Goal: Transaction & Acquisition: Purchase product/service

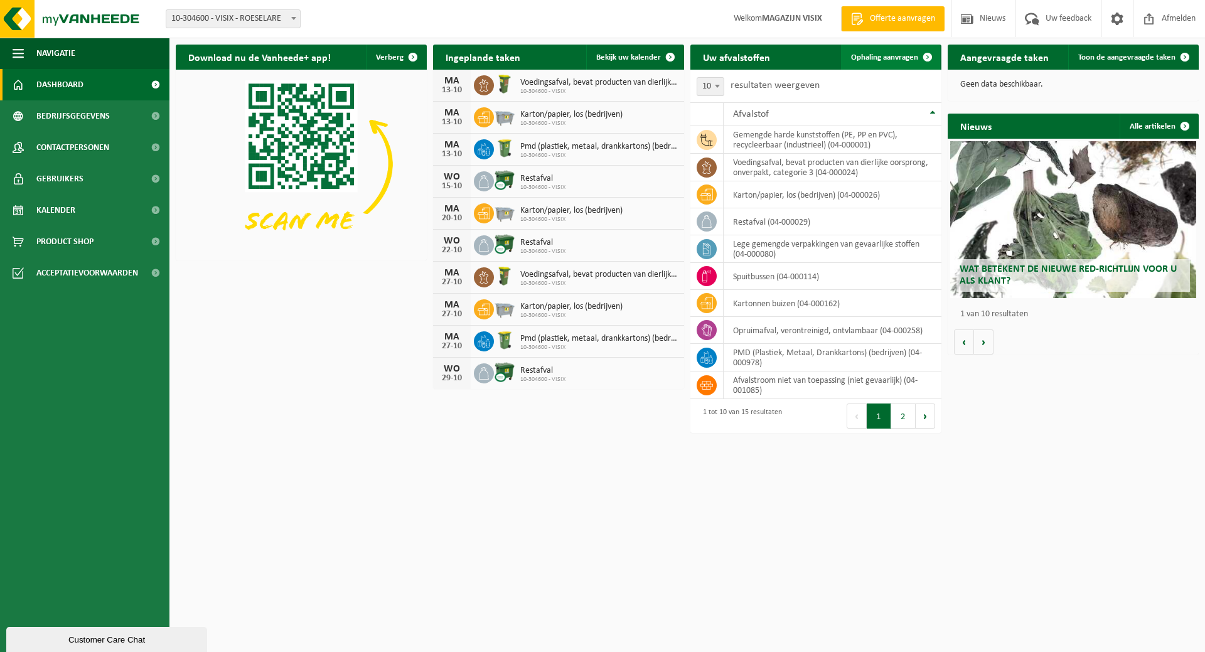
click at [916, 53] on span at bounding box center [927, 57] width 25 height 25
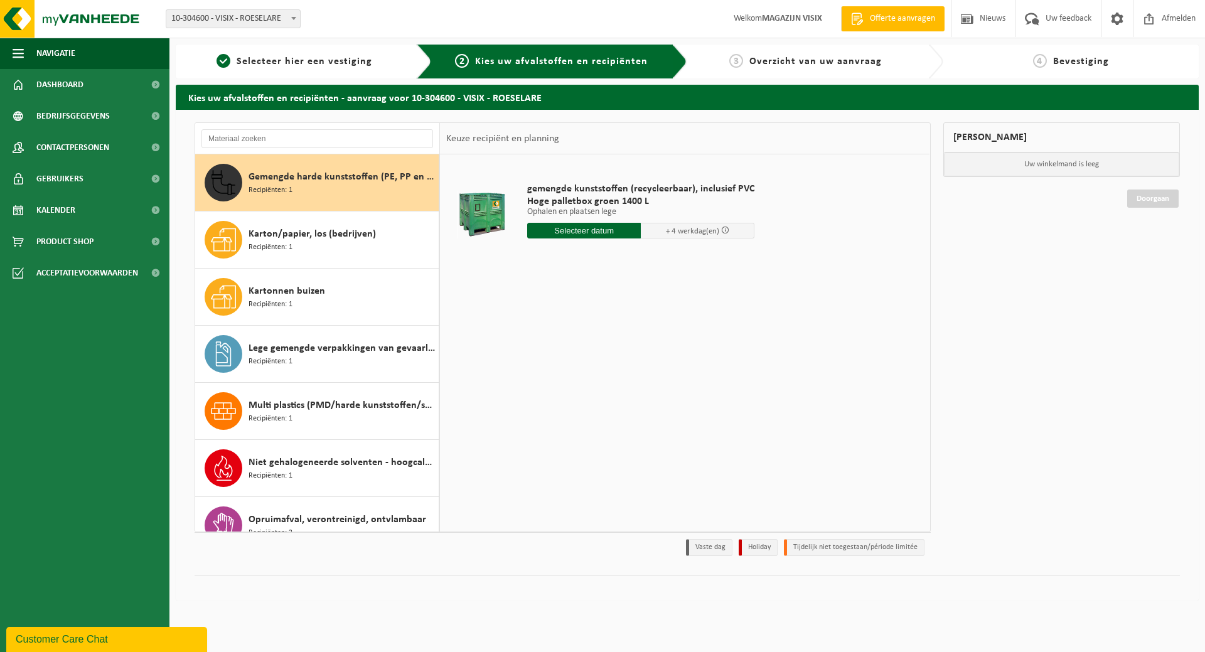
click at [590, 231] on input "text" at bounding box center [584, 231] width 114 height 16
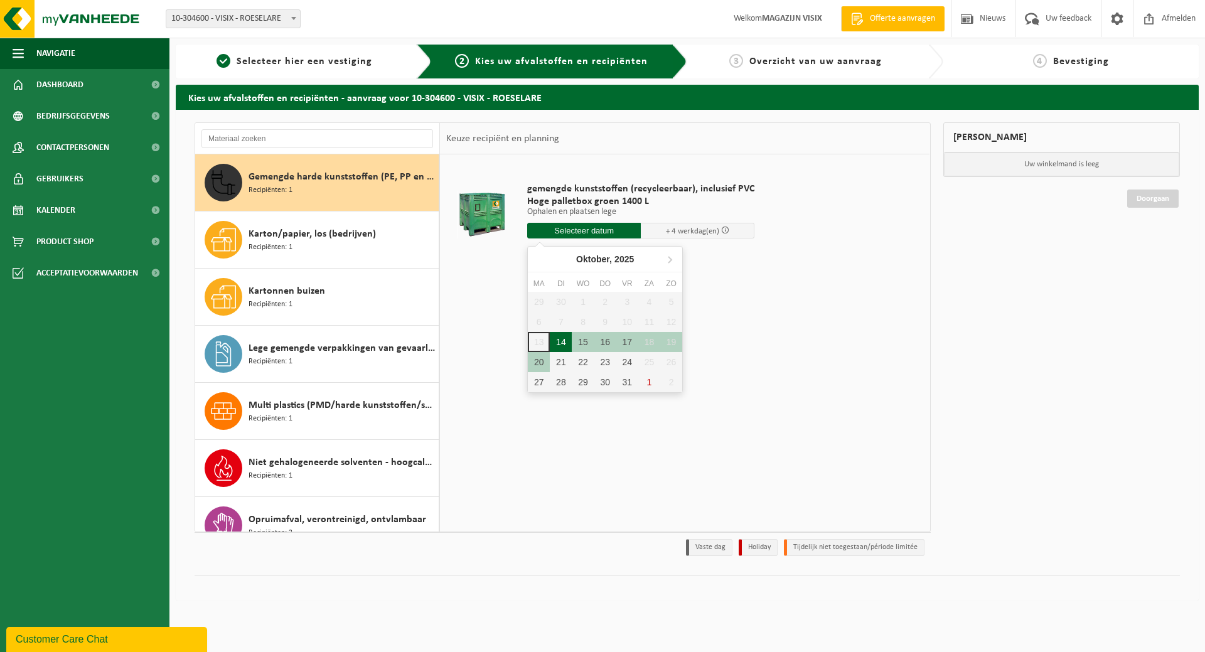
click at [560, 342] on div "14" at bounding box center [561, 342] width 22 height 20
type input "Van 2025-10-14"
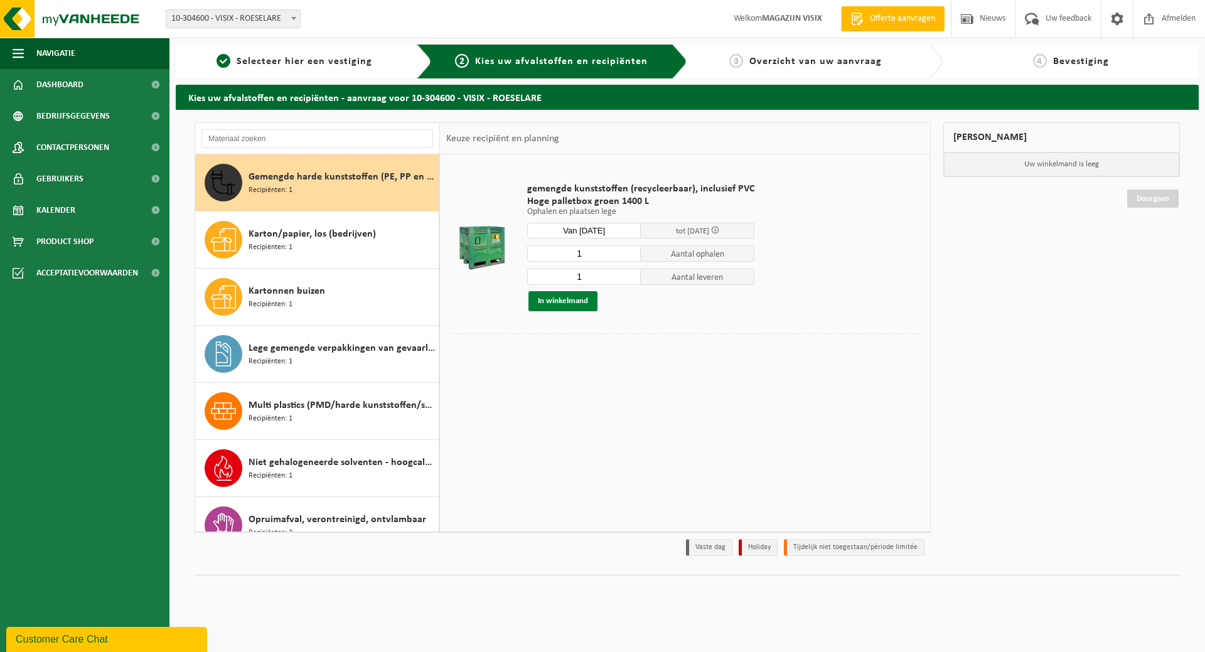
click at [570, 308] on button "In winkelmand" at bounding box center [562, 301] width 69 height 20
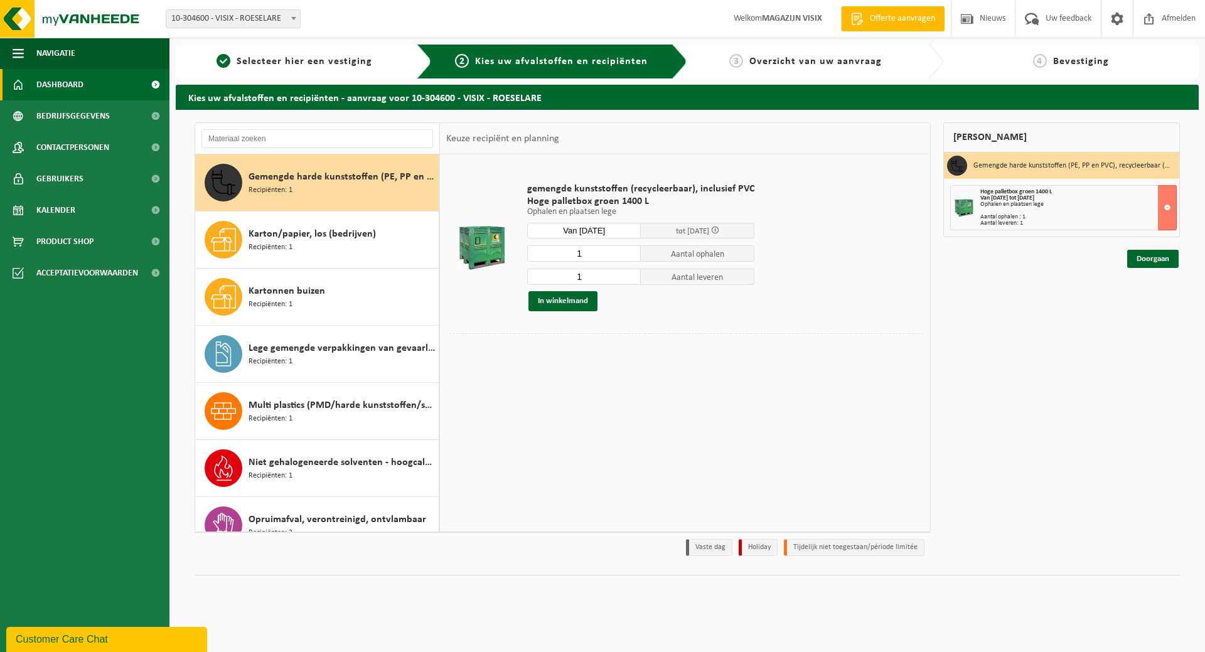
click at [69, 91] on span "Dashboard" at bounding box center [59, 84] width 47 height 31
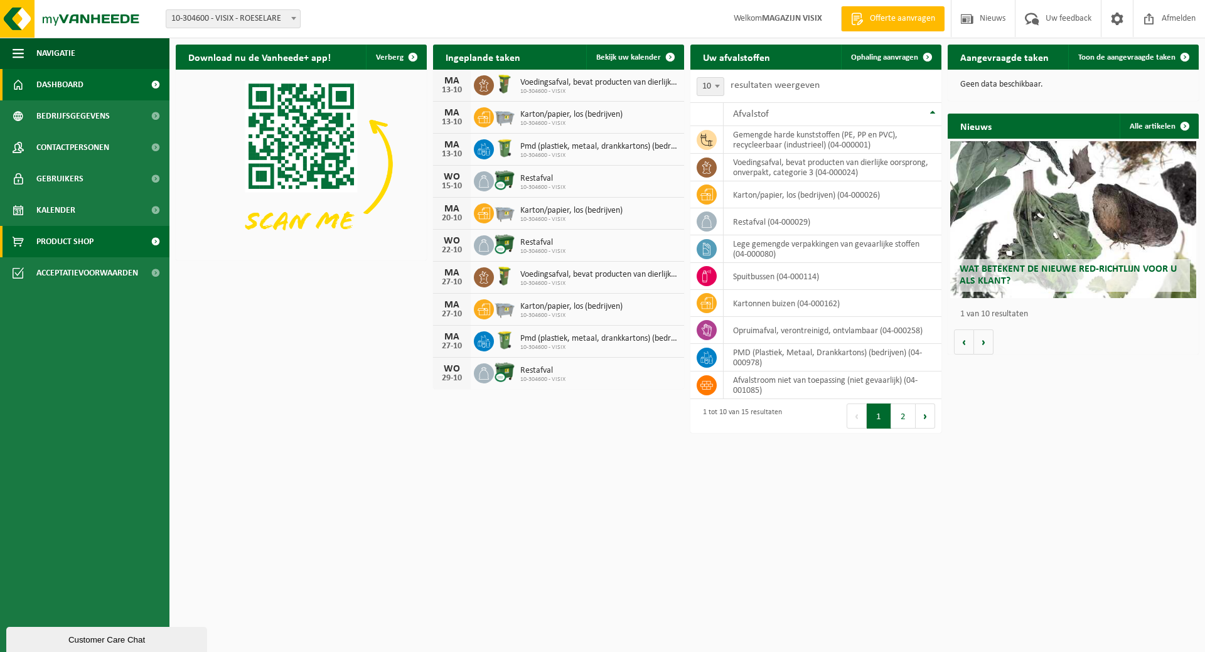
click at [67, 238] on span "Product Shop" at bounding box center [64, 241] width 57 height 31
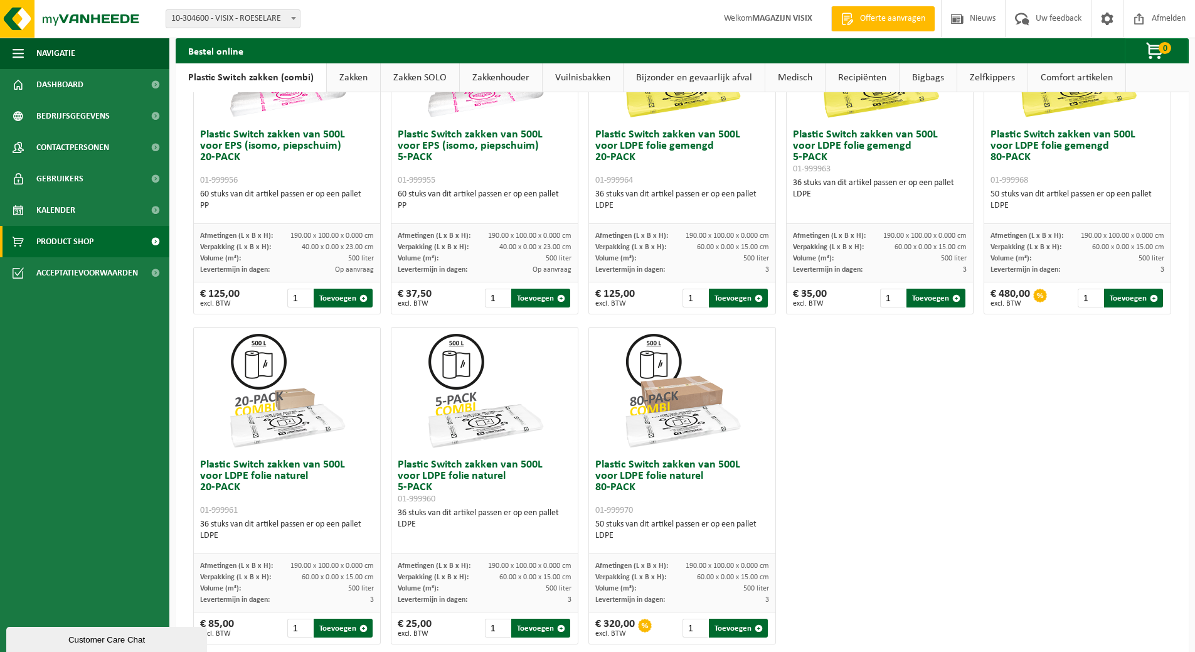
scroll to position [526, 0]
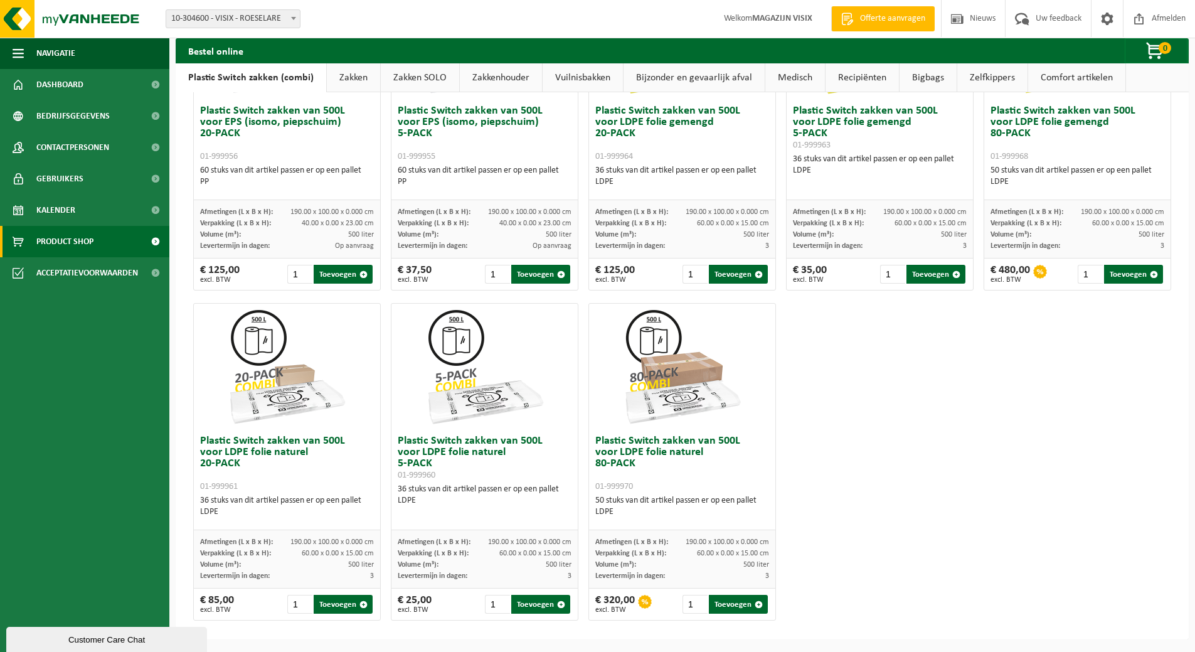
click at [252, 418] on img at bounding box center [288, 367] width 126 height 126
click at [341, 607] on button "Toevoegen" at bounding box center [343, 604] width 59 height 19
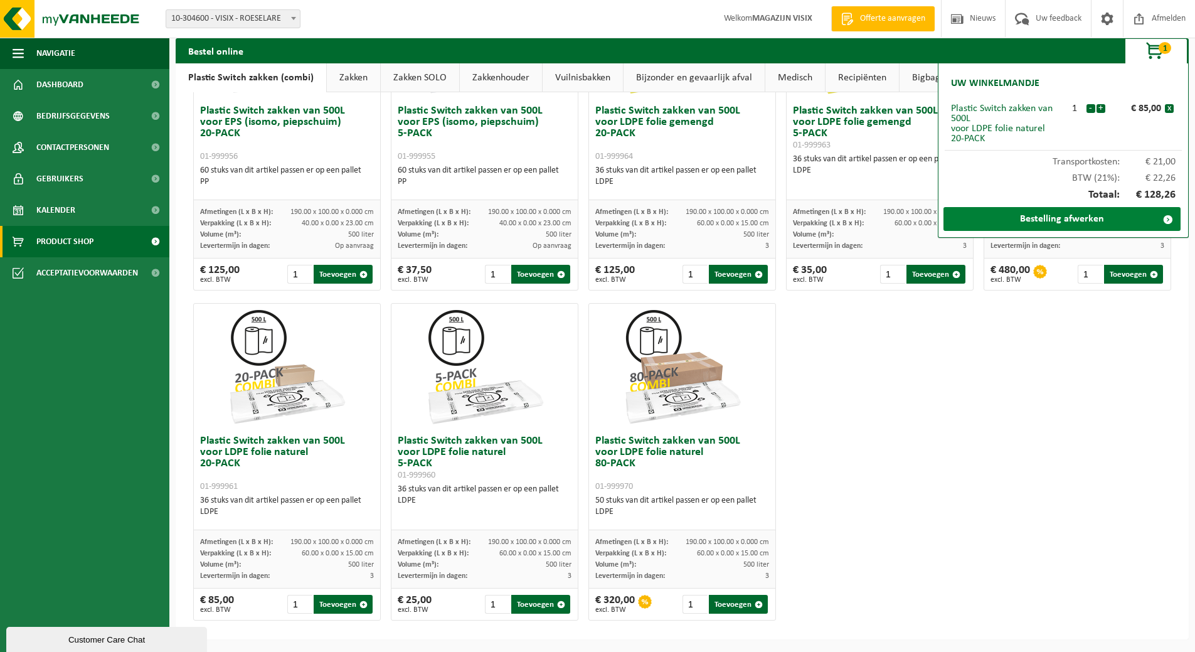
click at [1103, 218] on link "Bestelling afwerken" at bounding box center [1062, 219] width 237 height 24
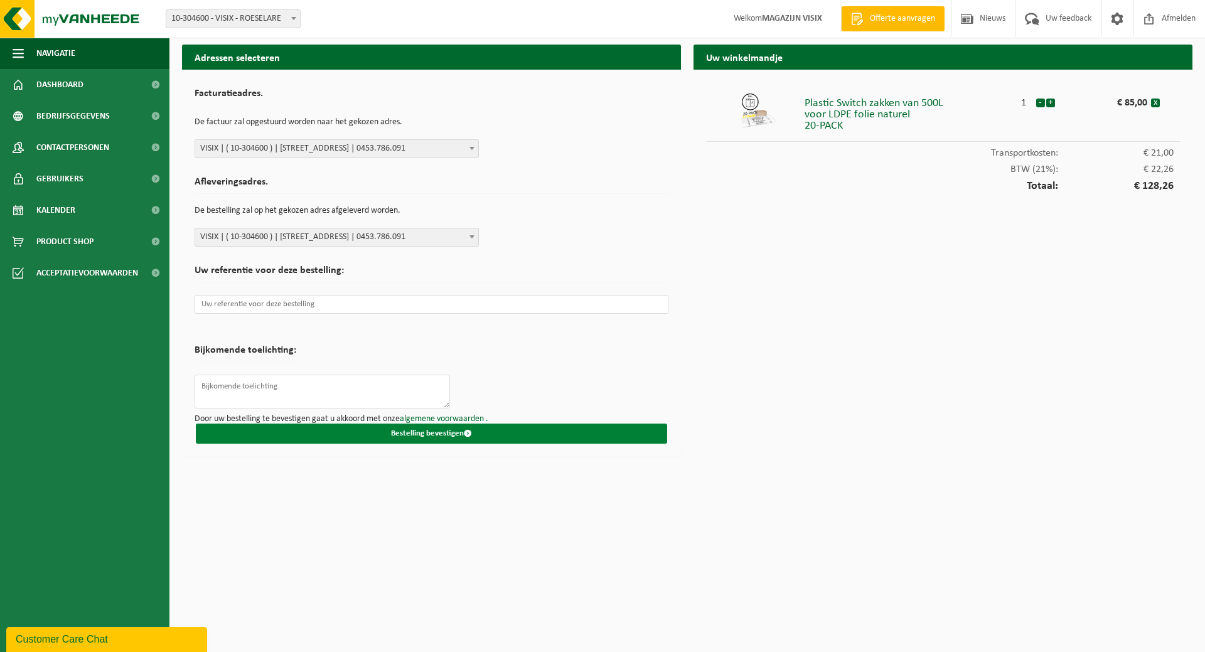
click at [418, 427] on button "Bestelling bevestigen" at bounding box center [431, 434] width 471 height 20
